Goal: Find specific page/section: Find specific page/section

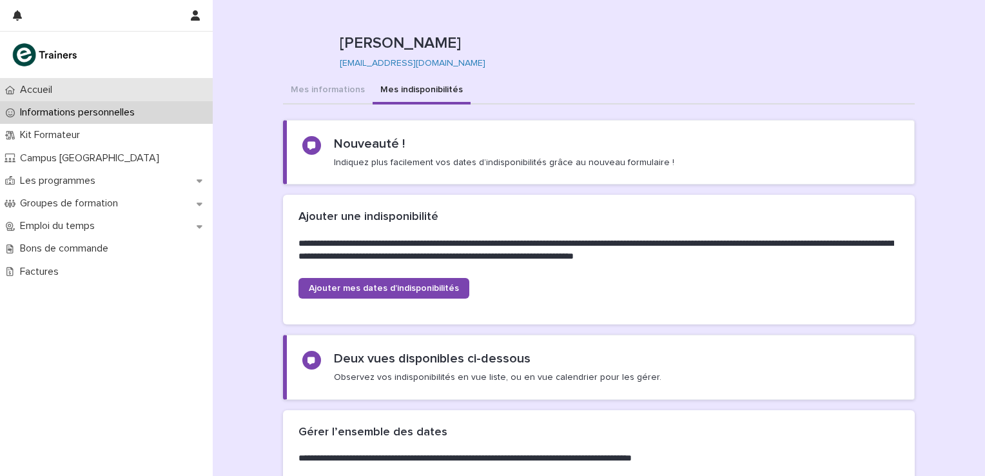
click at [41, 90] on p "Accueil" at bounding box center [39, 90] width 48 height 12
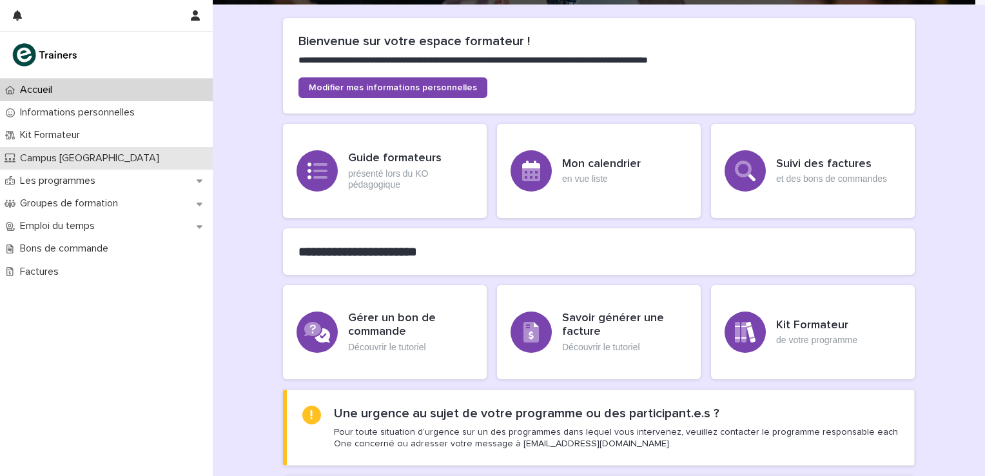
scroll to position [124, 0]
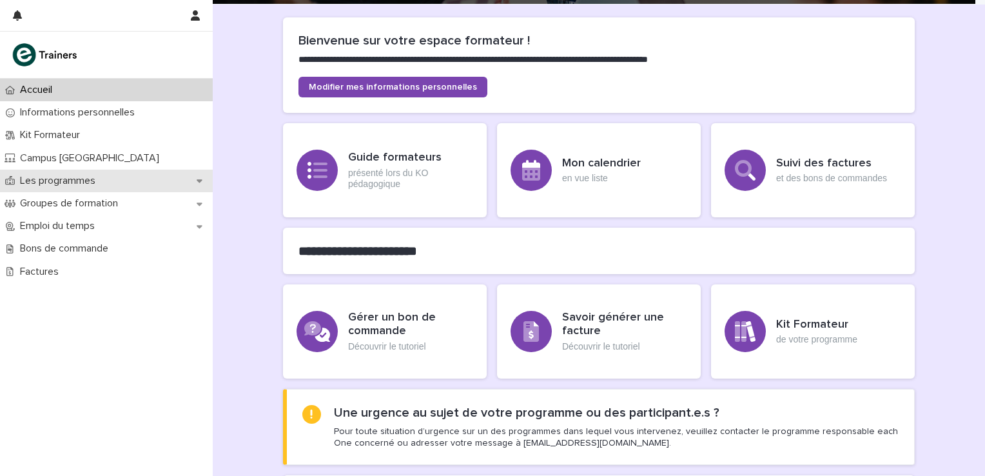
click at [182, 186] on div "Les programmes" at bounding box center [106, 181] width 213 height 23
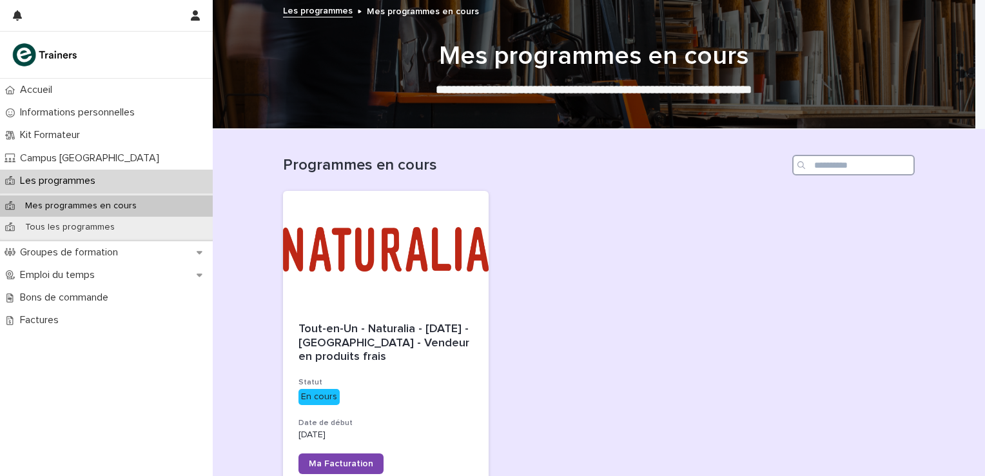
click at [877, 169] on input "Rechercher" at bounding box center [853, 165] width 122 height 21
type input "*"
